Goal: Information Seeking & Learning: Learn about a topic

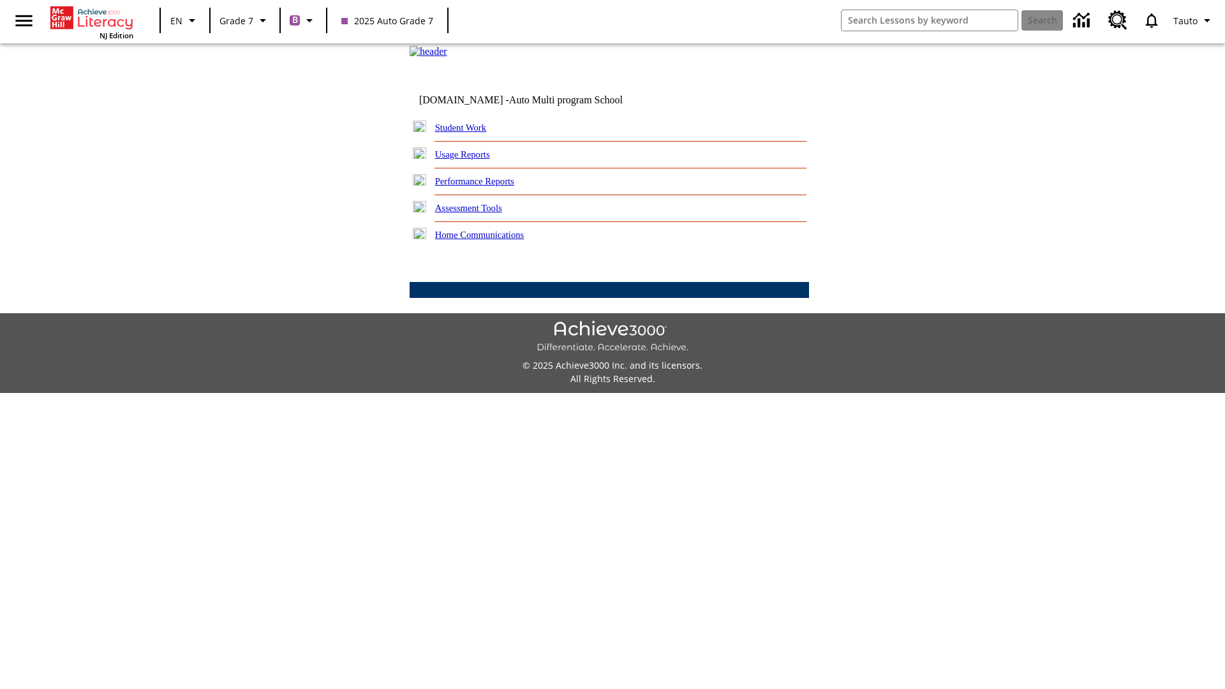
click at [488, 186] on link "Performance Reports" at bounding box center [474, 181] width 79 height 10
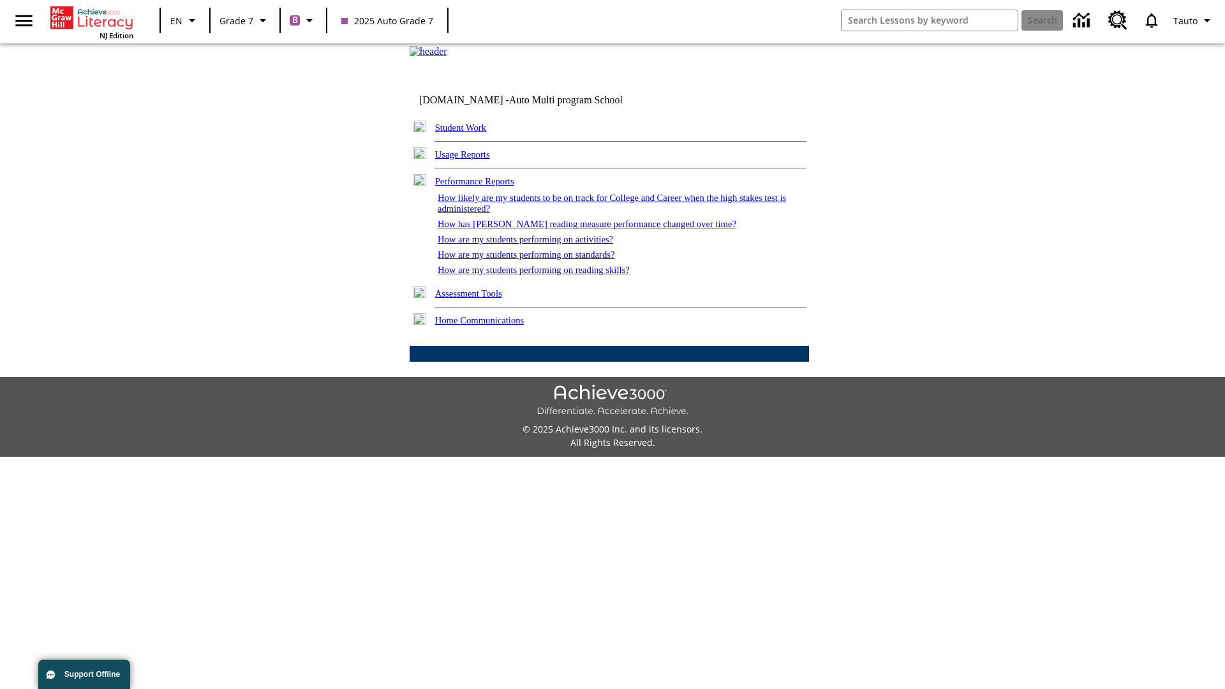
click at [580, 229] on link "How has [PERSON_NAME] reading measure performance changed over time?" at bounding box center [587, 224] width 299 height 10
